Goal: Check status: Check status

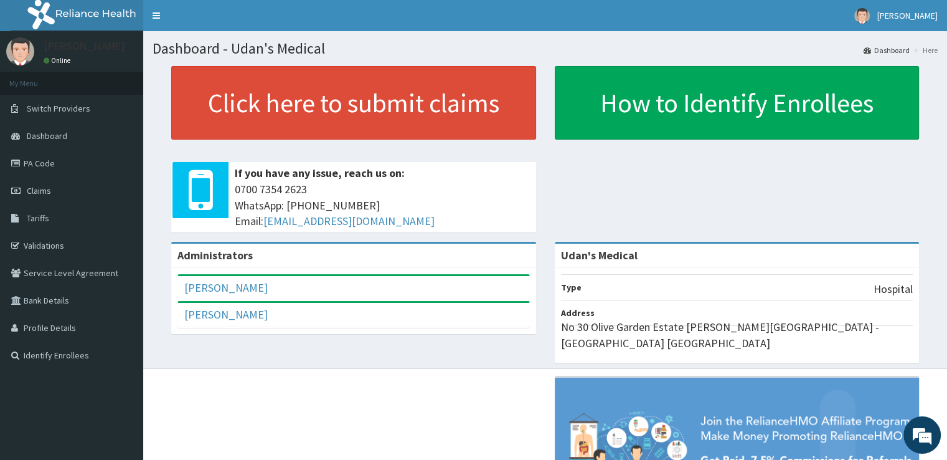
click at [38, 189] on span "Claims" at bounding box center [39, 190] width 24 height 11
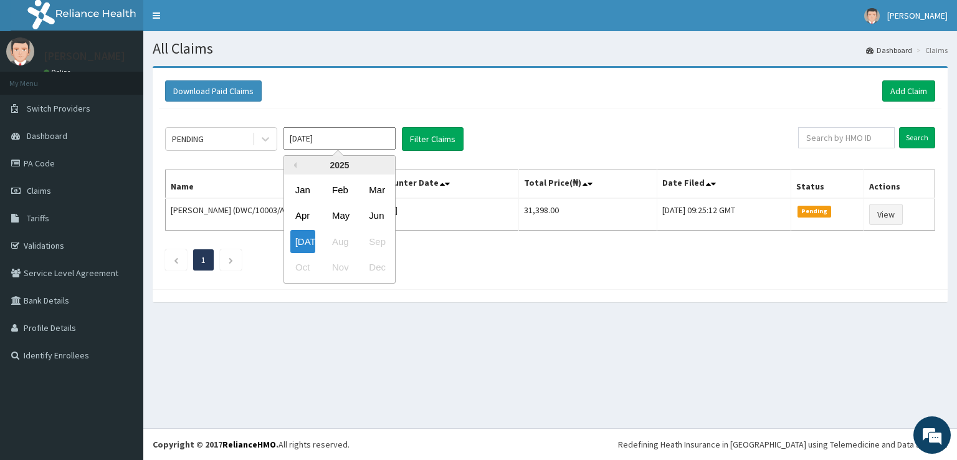
click at [338, 141] on input "[DATE]" at bounding box center [339, 138] width 112 height 22
click at [303, 244] on div "[DATE]" at bounding box center [302, 241] width 25 height 23
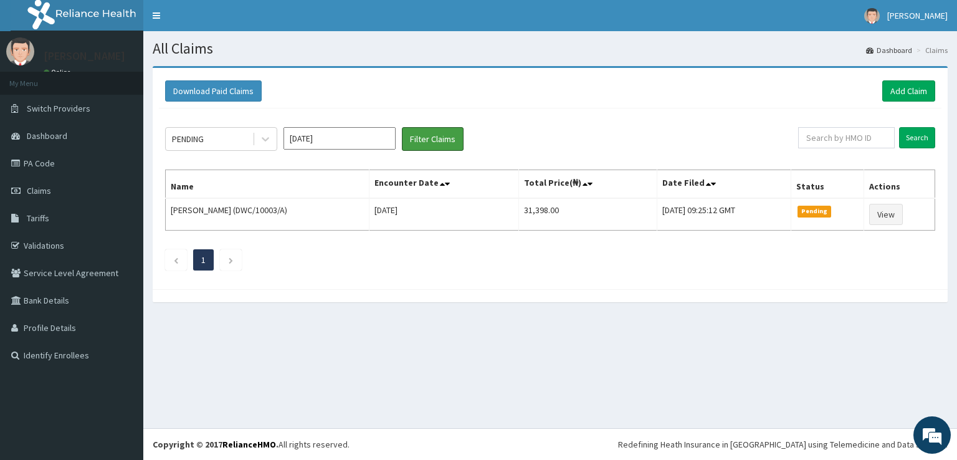
click at [419, 140] on button "Filter Claims" at bounding box center [433, 139] width 62 height 24
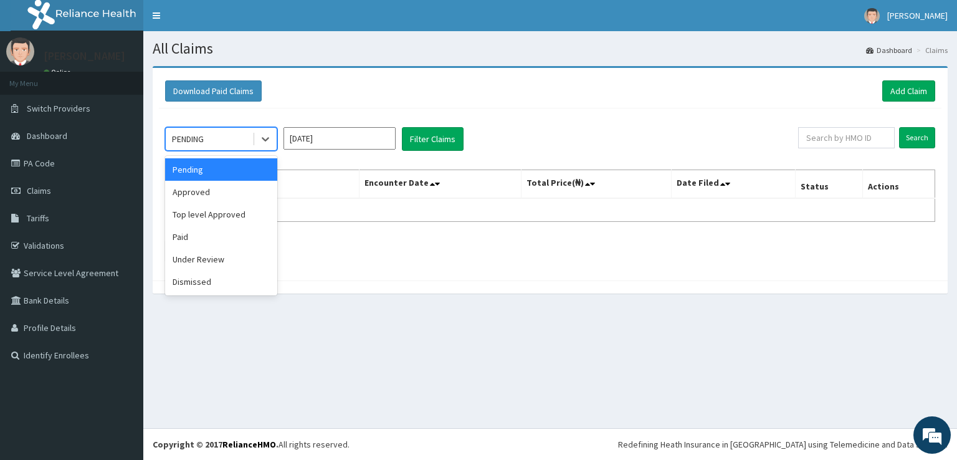
click at [264, 136] on icon at bounding box center [265, 139] width 12 height 12
click at [192, 235] on div "Paid" at bounding box center [221, 236] width 112 height 22
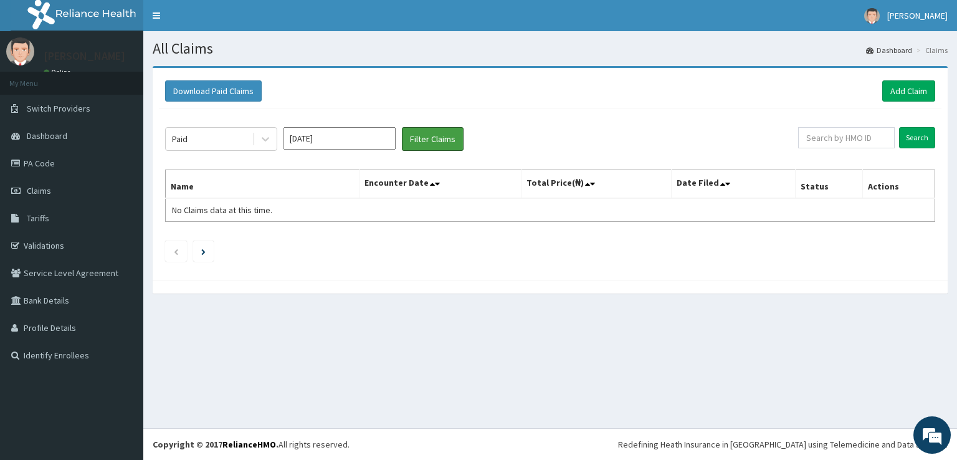
click at [419, 142] on button "Filter Claims" at bounding box center [433, 139] width 62 height 24
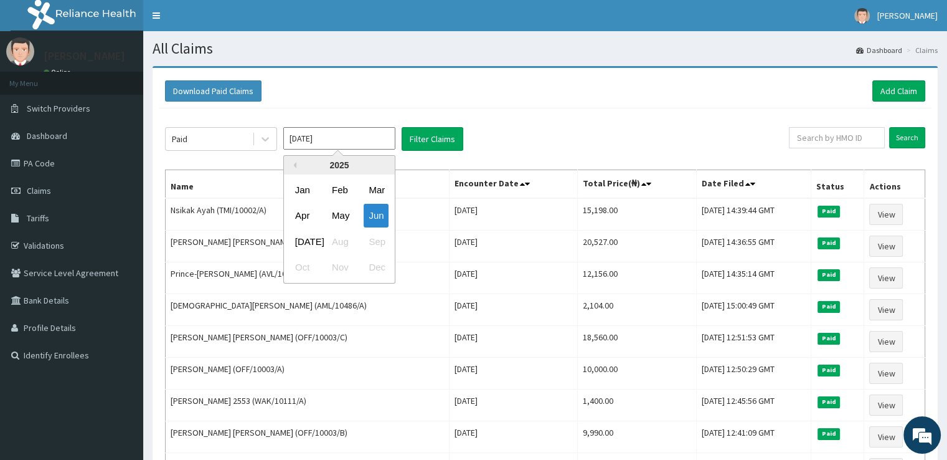
click at [354, 140] on input "[DATE]" at bounding box center [339, 138] width 112 height 22
click at [381, 215] on div "Jun" at bounding box center [376, 215] width 25 height 23
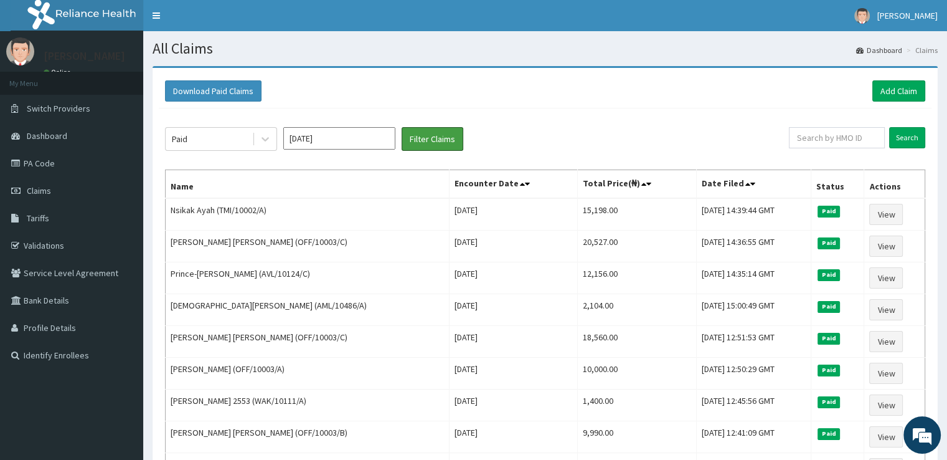
click at [438, 143] on button "Filter Claims" at bounding box center [433, 139] width 62 height 24
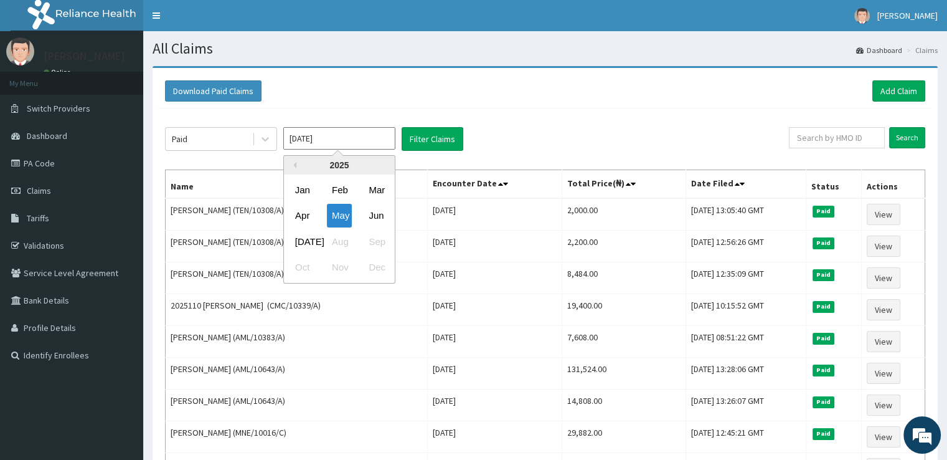
click at [374, 141] on input "[DATE]" at bounding box center [339, 138] width 112 height 22
click at [341, 215] on div "May" at bounding box center [339, 215] width 25 height 23
type input "[DATE]"
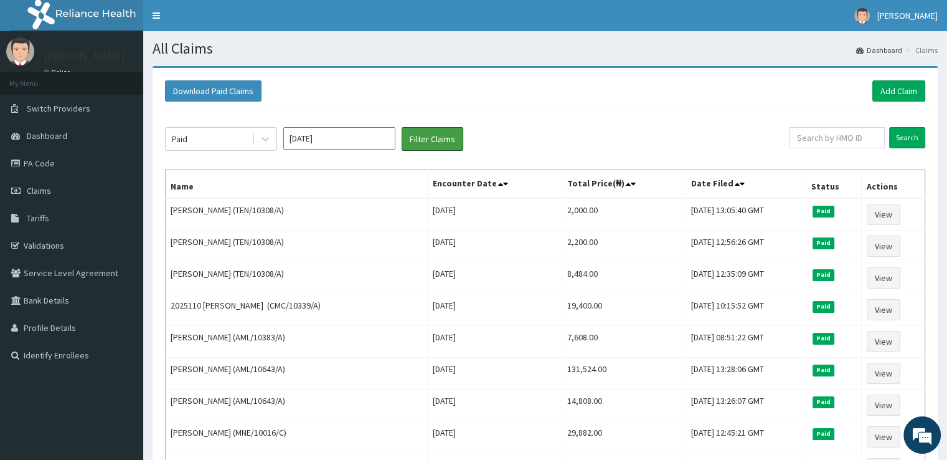
click at [444, 135] on button "Filter Claims" at bounding box center [433, 139] width 62 height 24
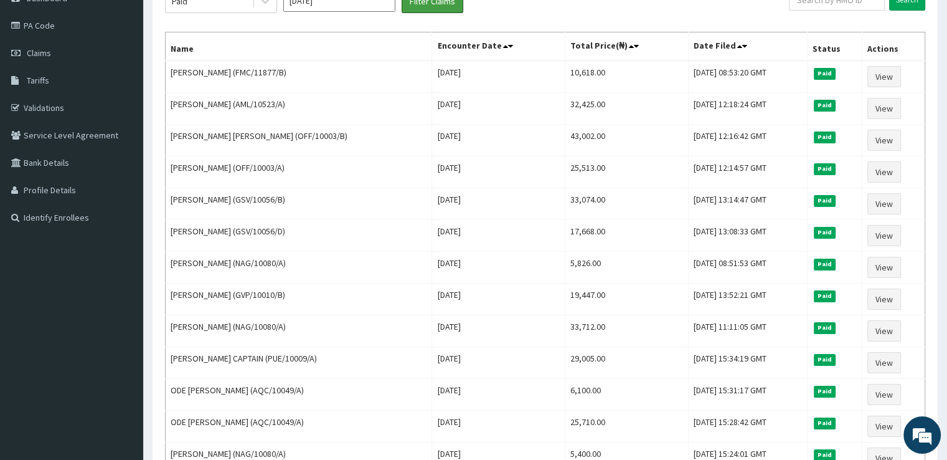
scroll to position [149, 0]
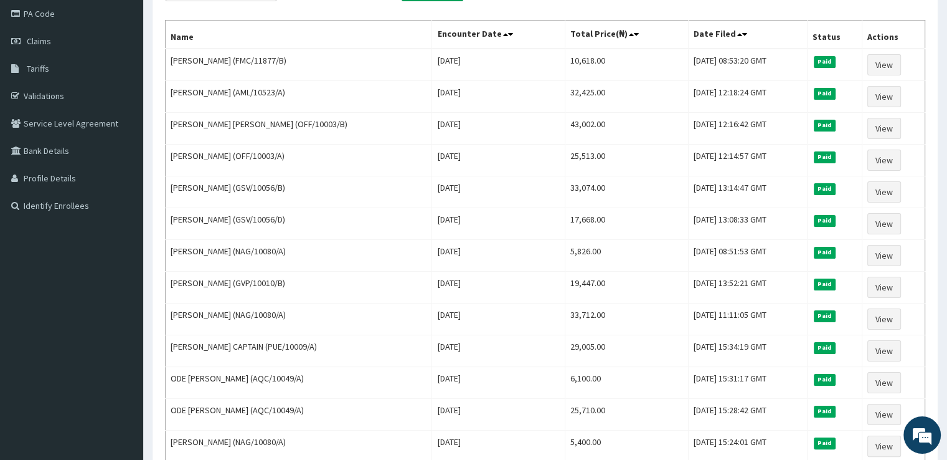
click at [50, 7] on link "PA Code" at bounding box center [71, 13] width 143 height 27
